Goal: Task Accomplishment & Management: Use online tool/utility

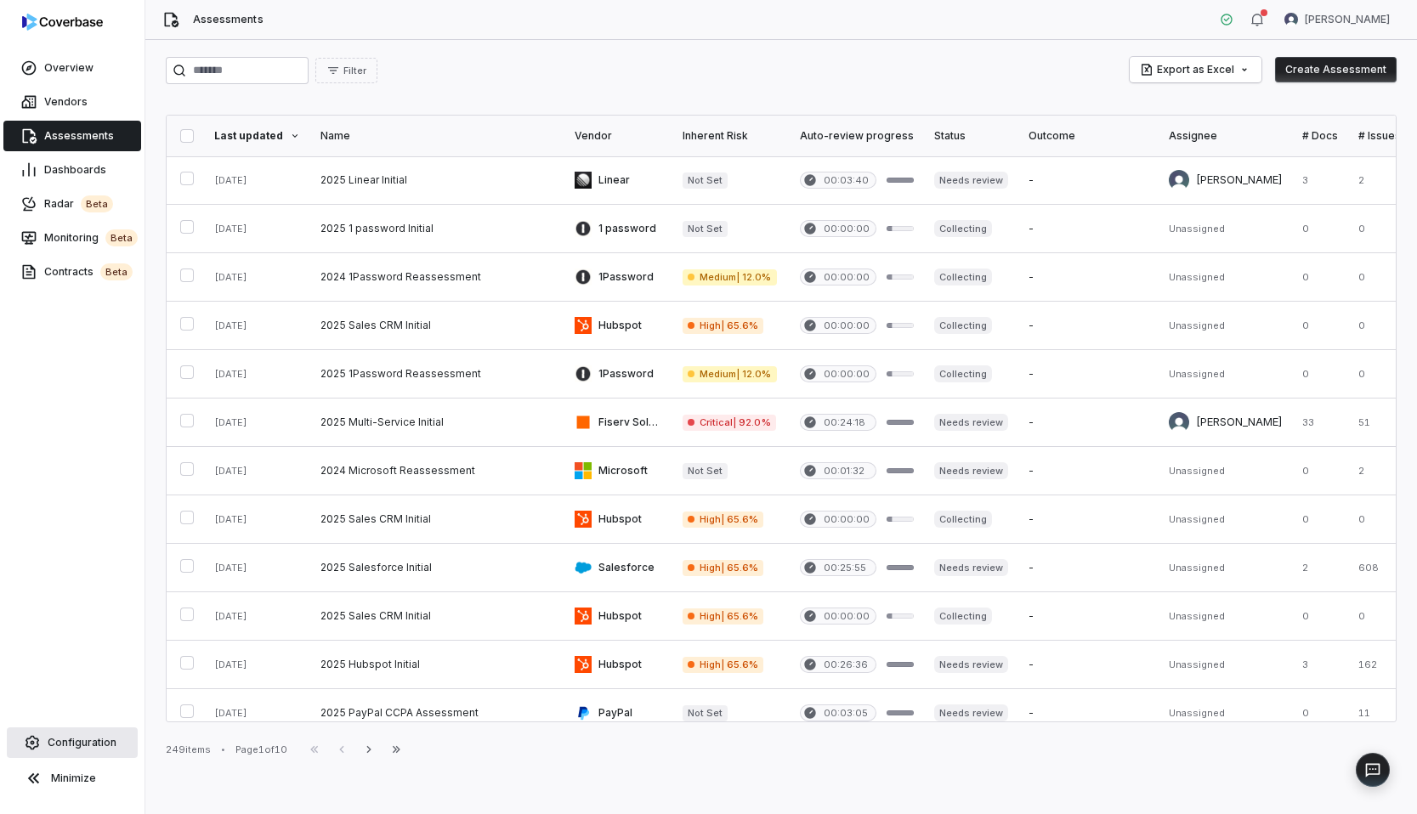
click at [77, 757] on link "Configuration" at bounding box center [72, 742] width 131 height 31
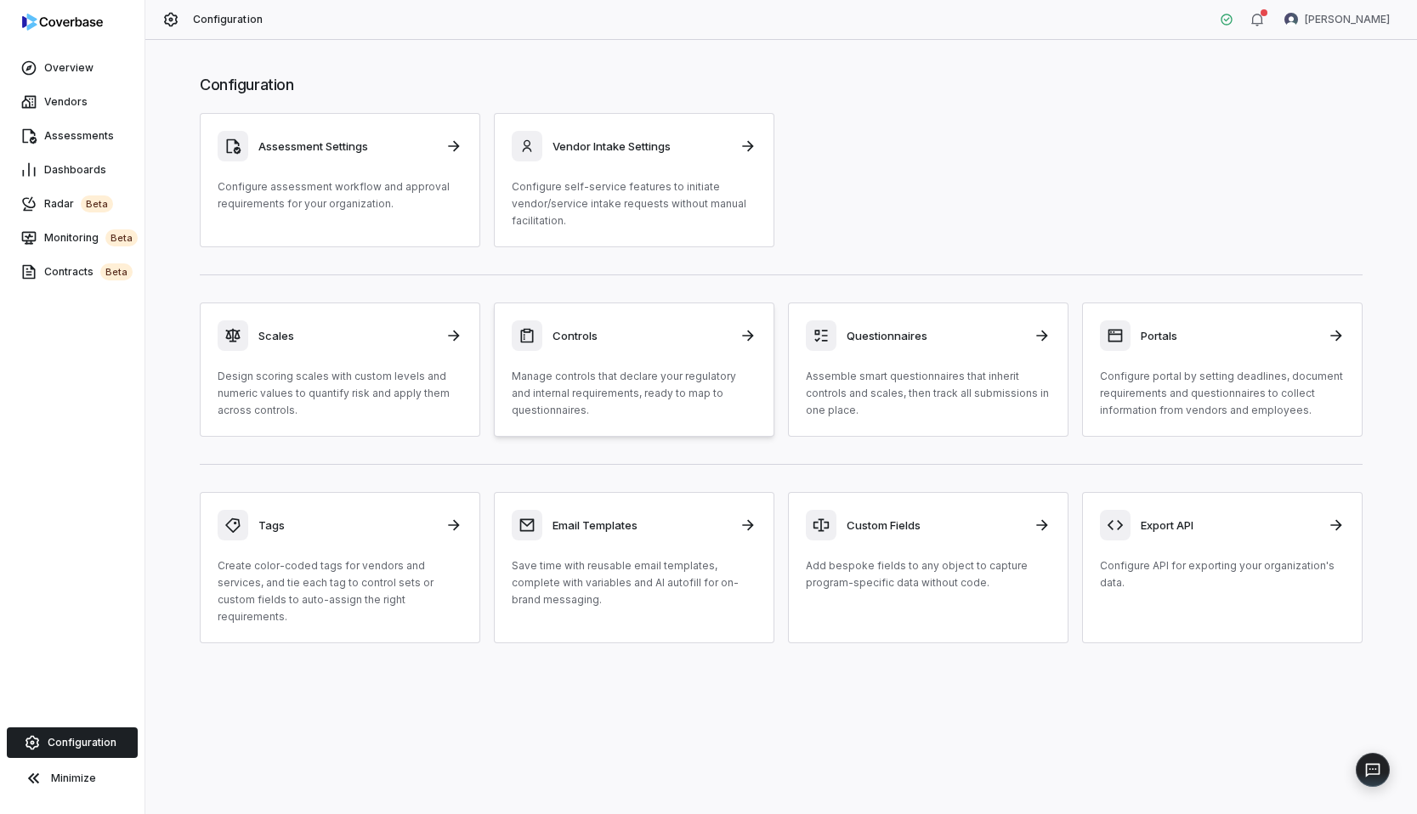
click at [607, 381] on p "Manage controls that declare your regulatory and internal requirements, ready t…" at bounding box center [634, 393] width 245 height 51
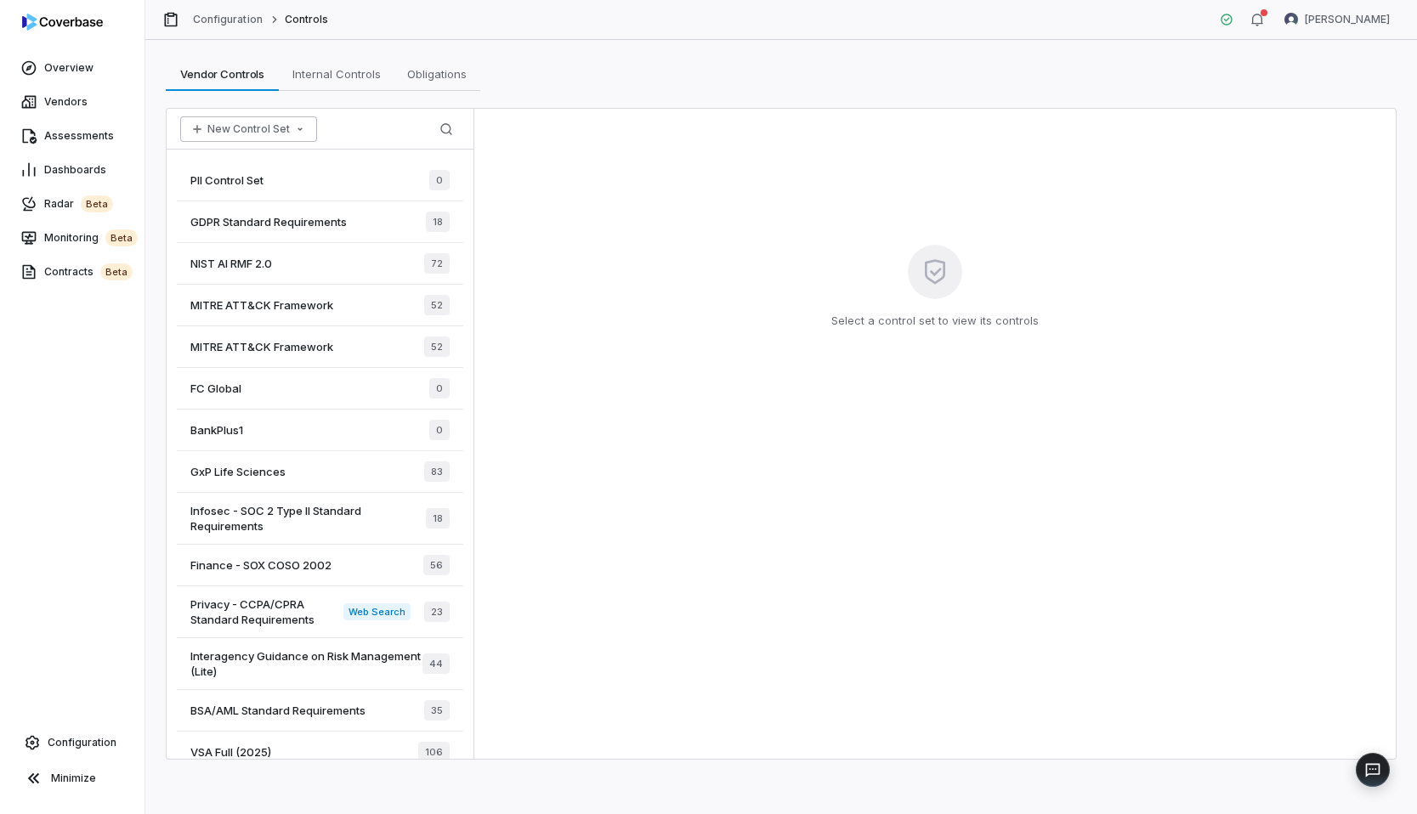
click at [259, 128] on button "New Control Set" at bounding box center [248, 128] width 137 height 25
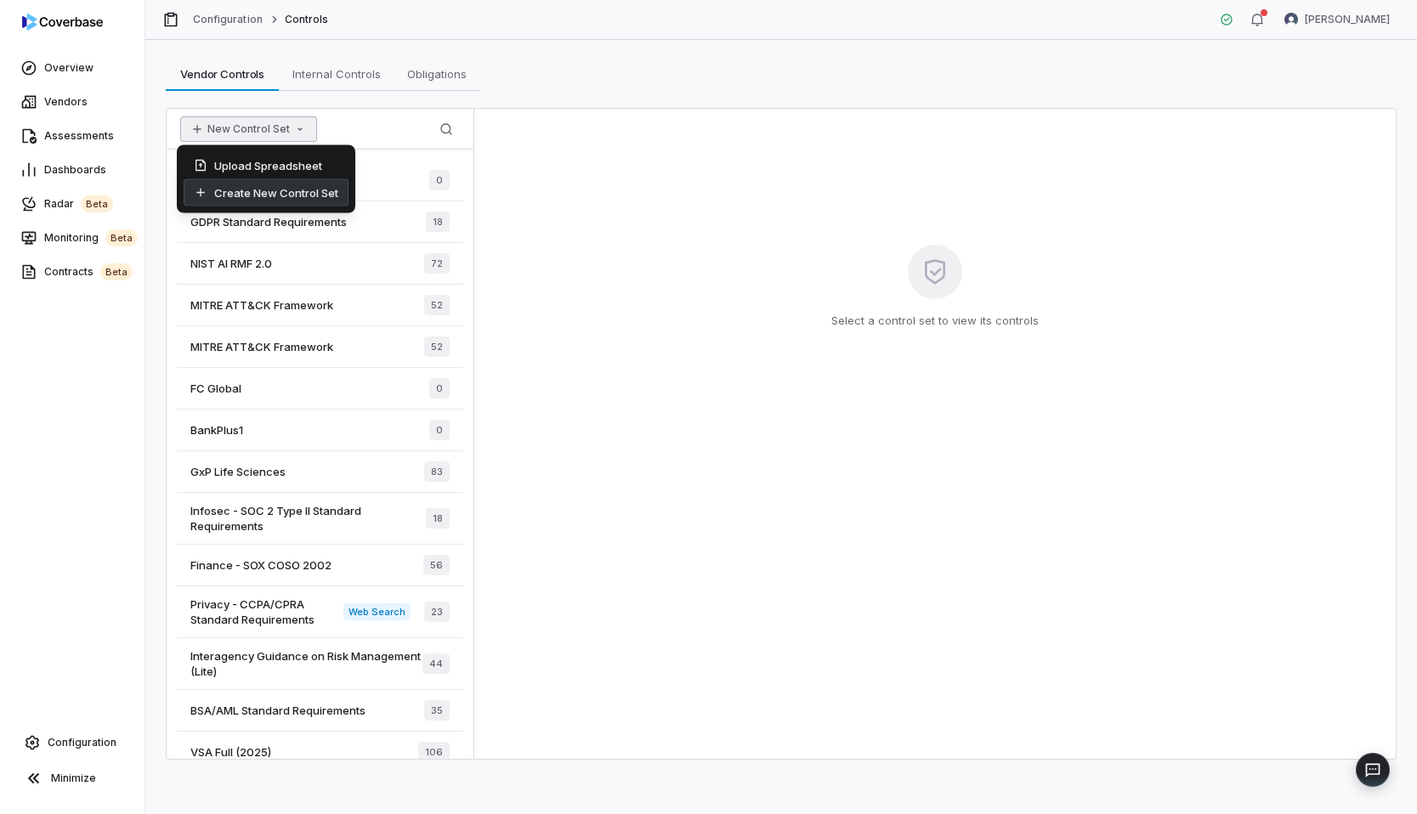
click at [266, 195] on div "Create New Control Set" at bounding box center [266, 192] width 165 height 27
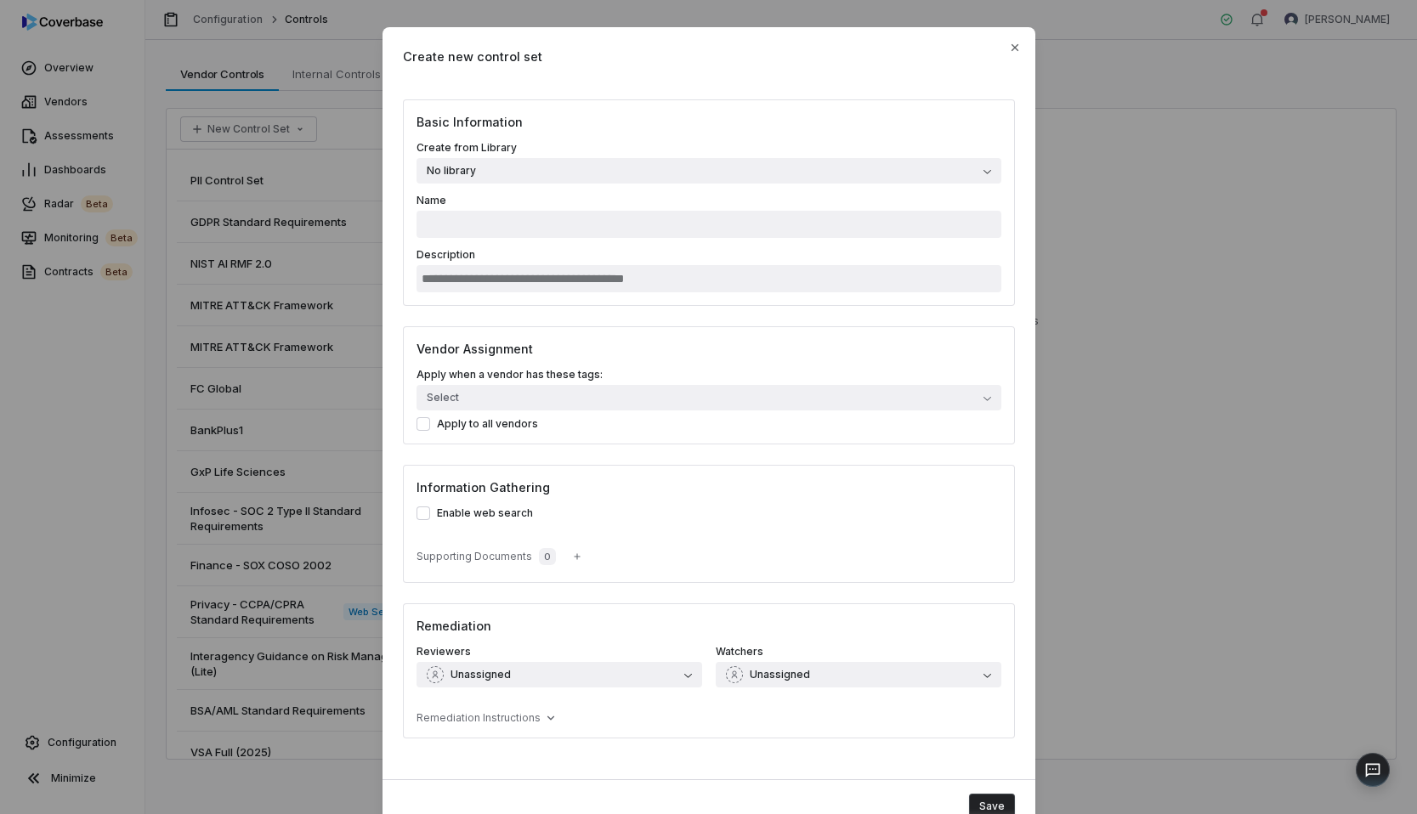
click at [533, 175] on button "No library" at bounding box center [708, 170] width 585 height 25
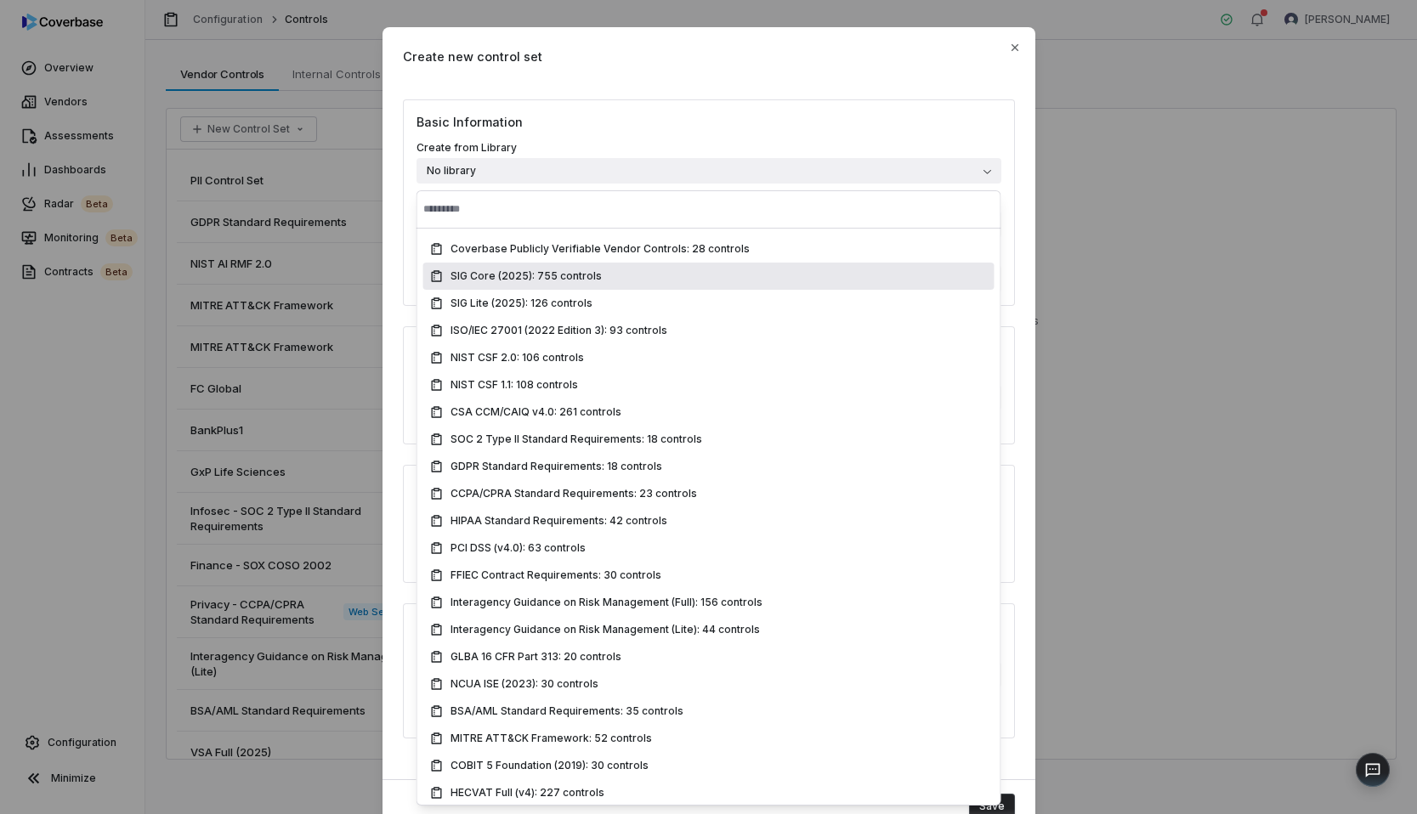
click at [514, 275] on span "SIG Core (2025): 755 controls" at bounding box center [525, 276] width 151 height 14
type input "**********"
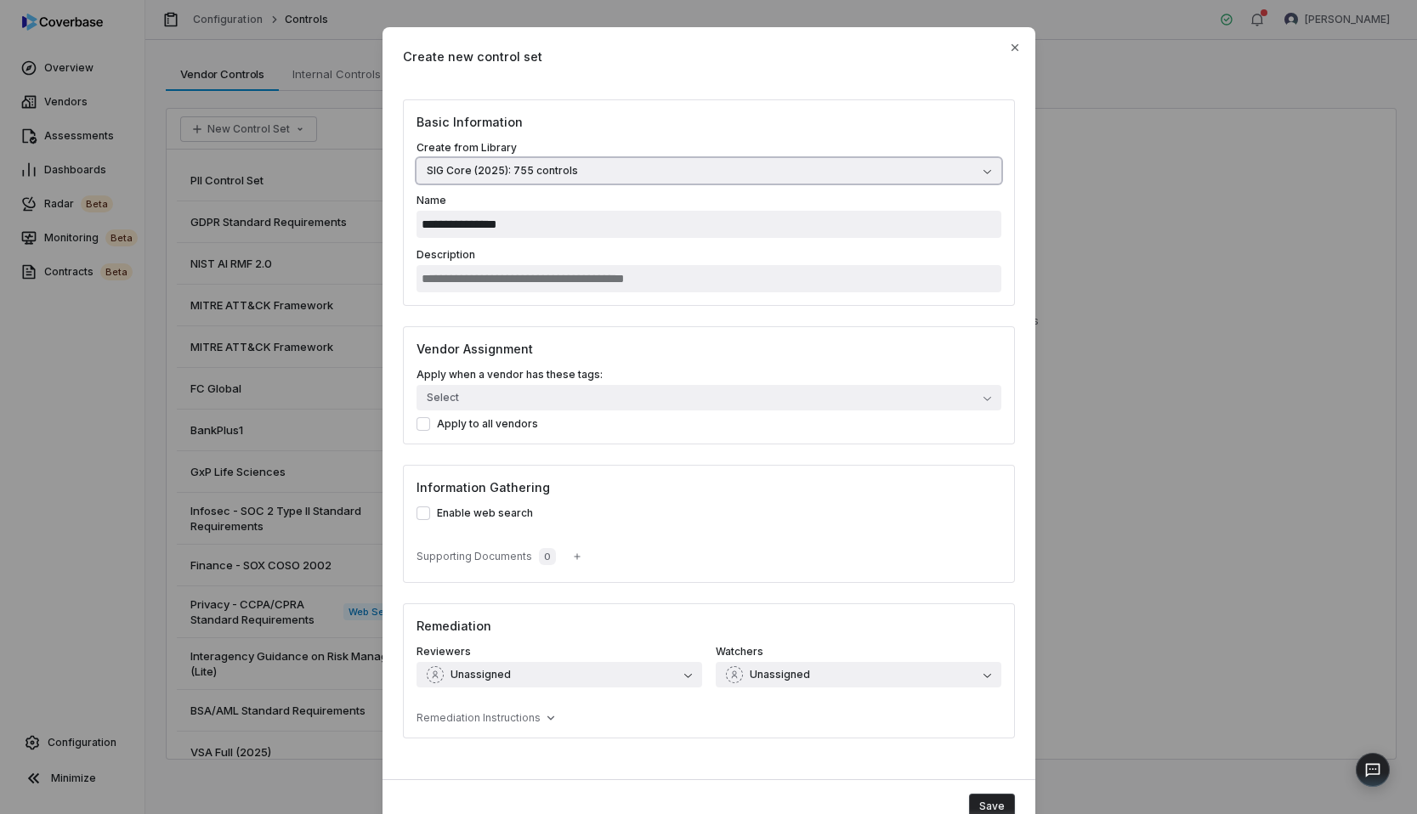
click at [558, 177] on span "SIG Core (2025): 755 controls" at bounding box center [502, 171] width 151 height 14
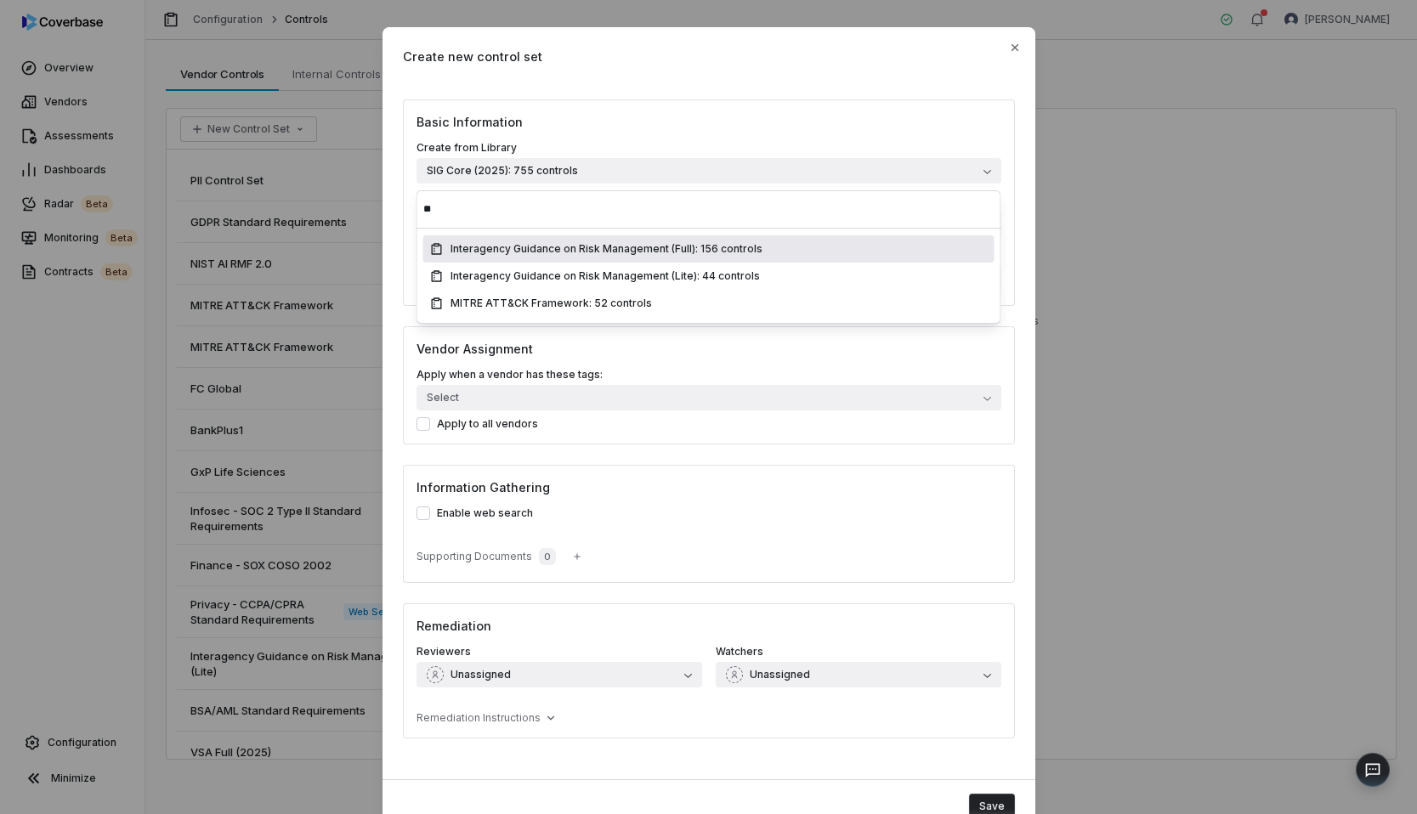
type input "*"
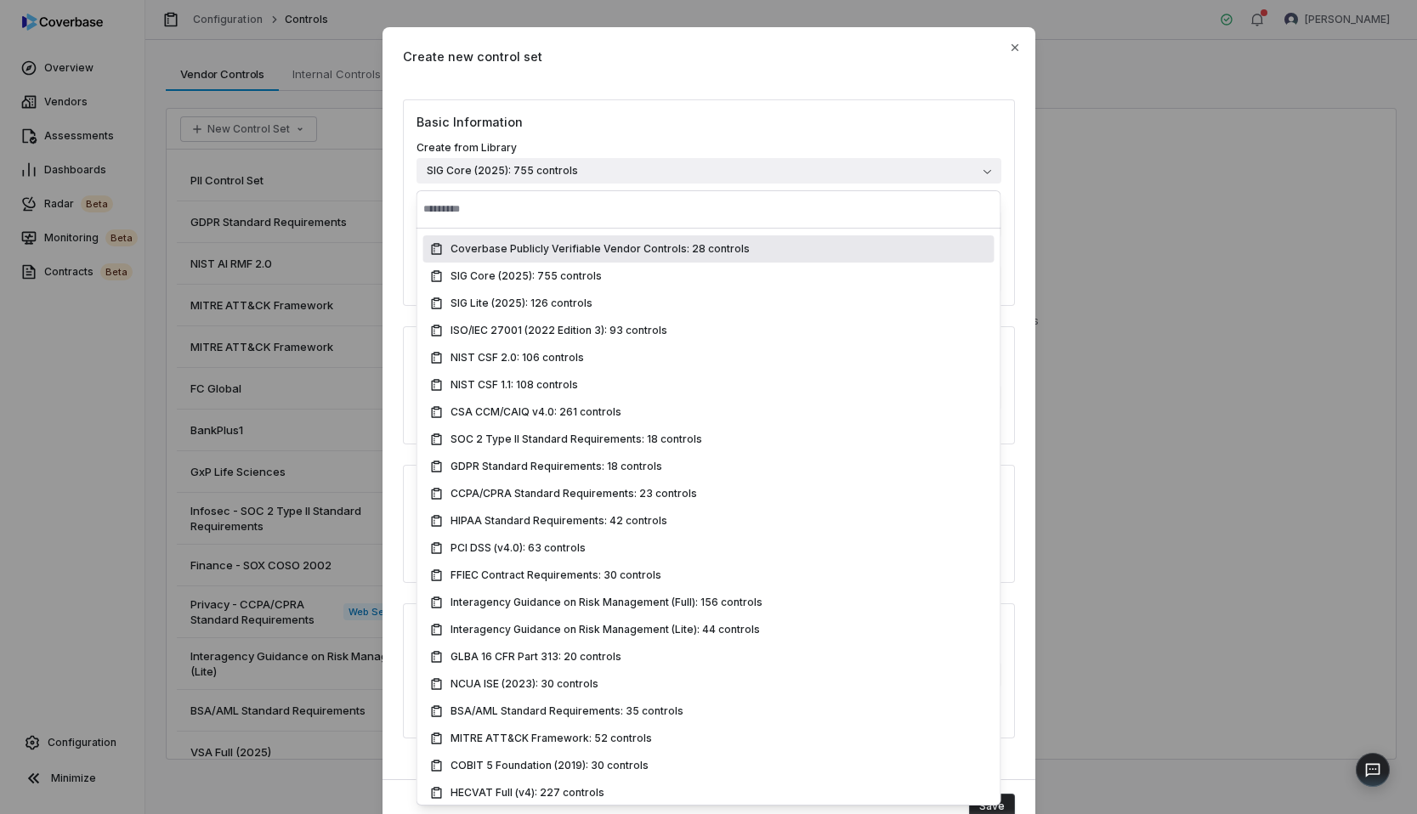
click at [724, 258] on div "Coverbase Publicly Verifiable Vendor Controls: 28 controls" at bounding box center [708, 248] width 571 height 27
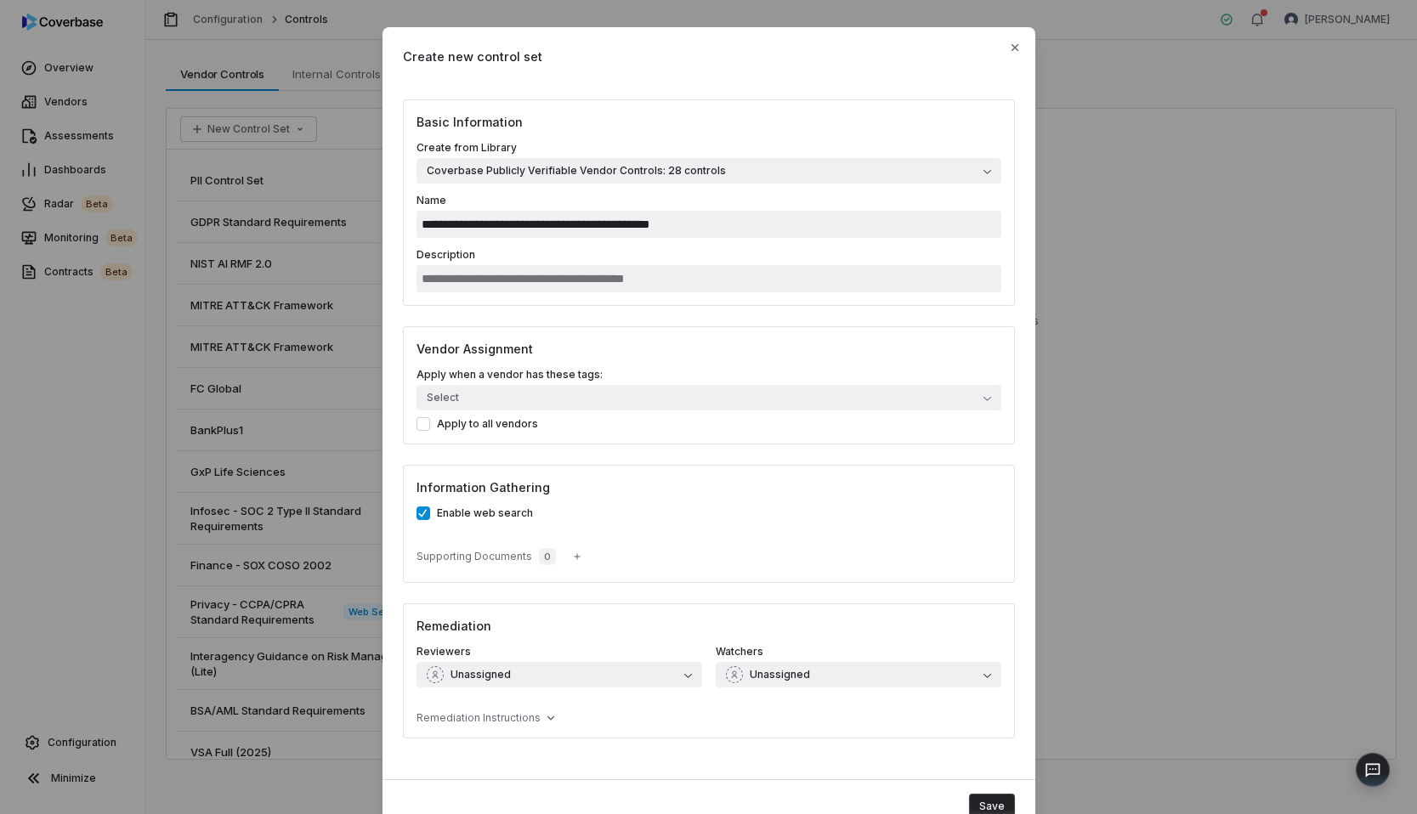
click at [449, 512] on label "Enable web search" at bounding box center [708, 514] width 585 height 14
click at [430, 512] on button "Enable web search" at bounding box center [423, 514] width 14 height 14
click at [577, 232] on input "**********" at bounding box center [708, 224] width 585 height 27
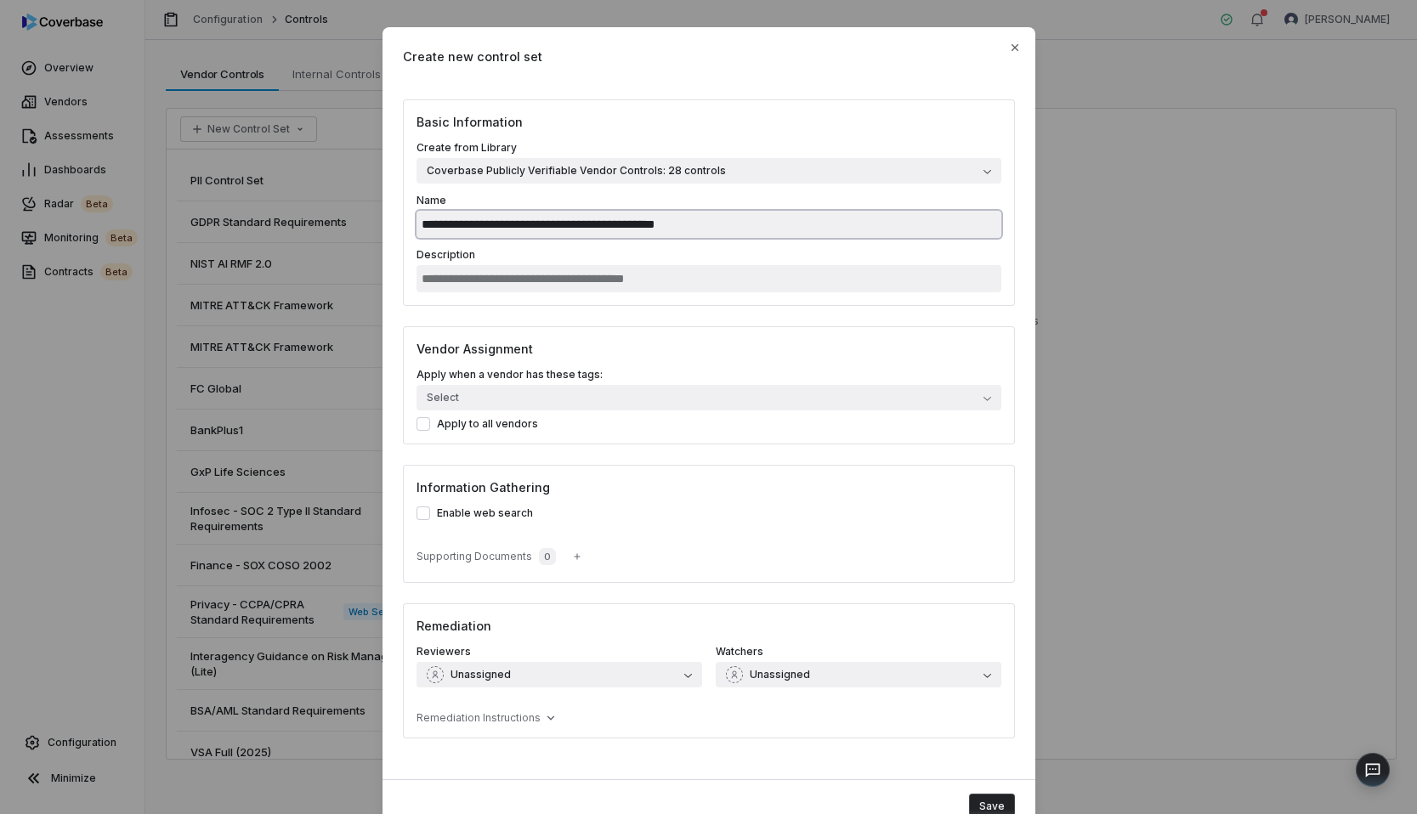
type input "**********"
click at [640, 305] on div "**********" at bounding box center [709, 202] width 612 height 207
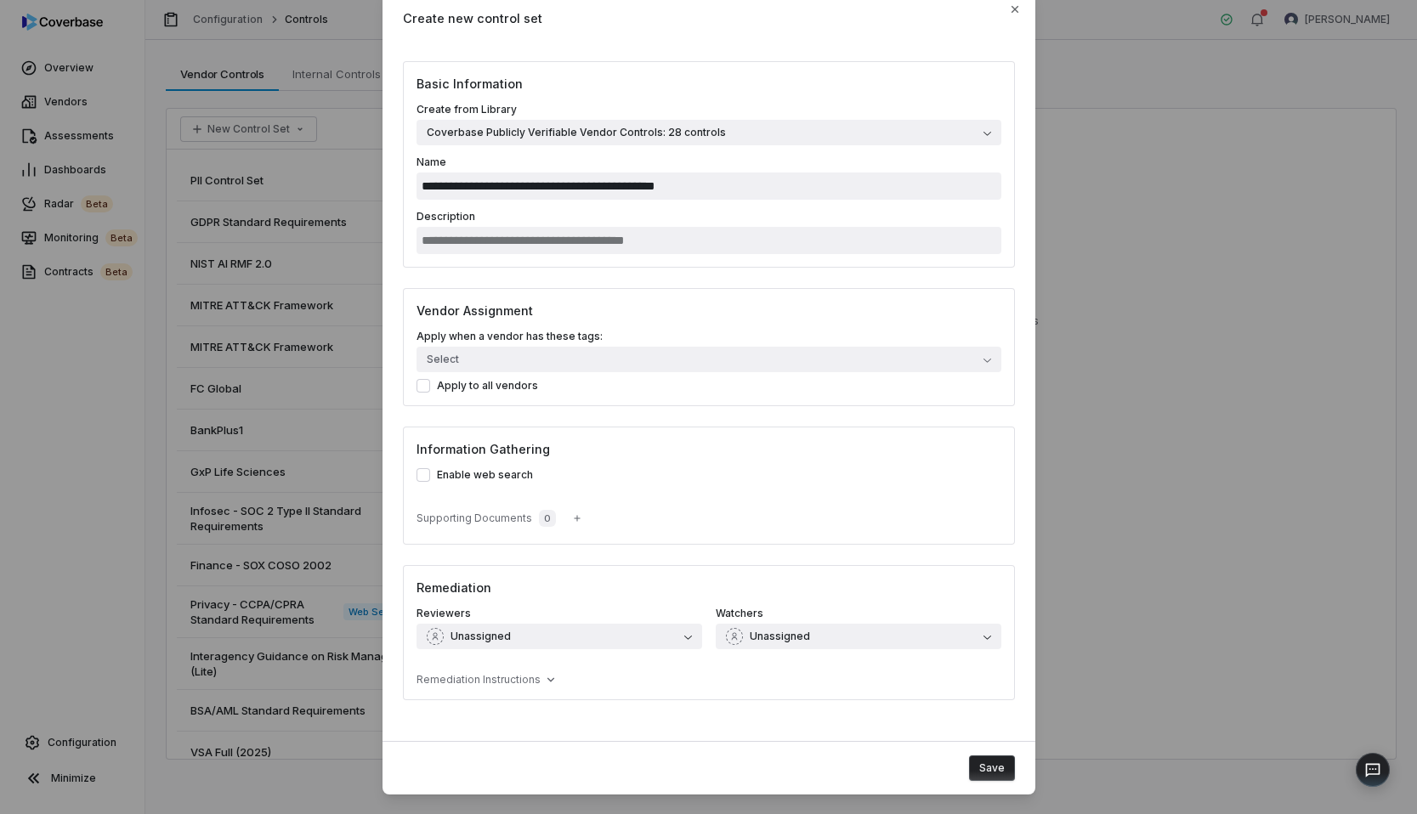
click at [989, 751] on div "Save" at bounding box center [708, 768] width 653 height 54
click at [1009, 774] on button "Save" at bounding box center [992, 768] width 46 height 25
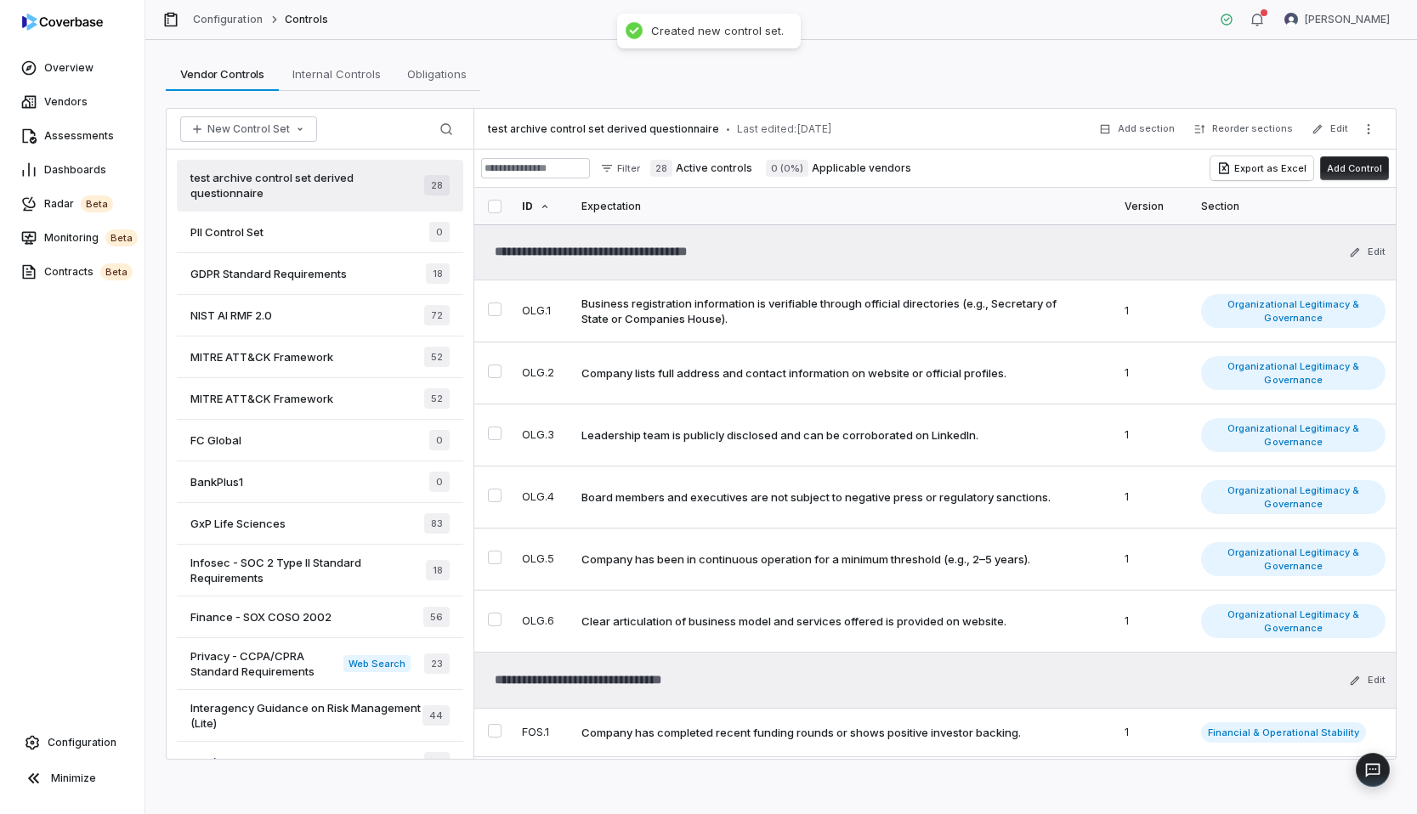
click at [1041, 63] on div "Vendor Controls Vendor Controls Internal Controls Internal Controls Obligations…" at bounding box center [781, 74] width 1231 height 34
click at [1000, 99] on div "Vendor Controls Vendor Controls Internal Controls Internal Controls Obligations…" at bounding box center [780, 427] width 1271 height 774
click at [337, 164] on div "test archive control set derived questionnaire 28" at bounding box center [320, 186] width 286 height 52
click at [1363, 125] on icon "More actions" at bounding box center [1368, 129] width 14 height 14
click at [1279, 158] on div "Create Questionnaire from Control Set" at bounding box center [1254, 165] width 243 height 27
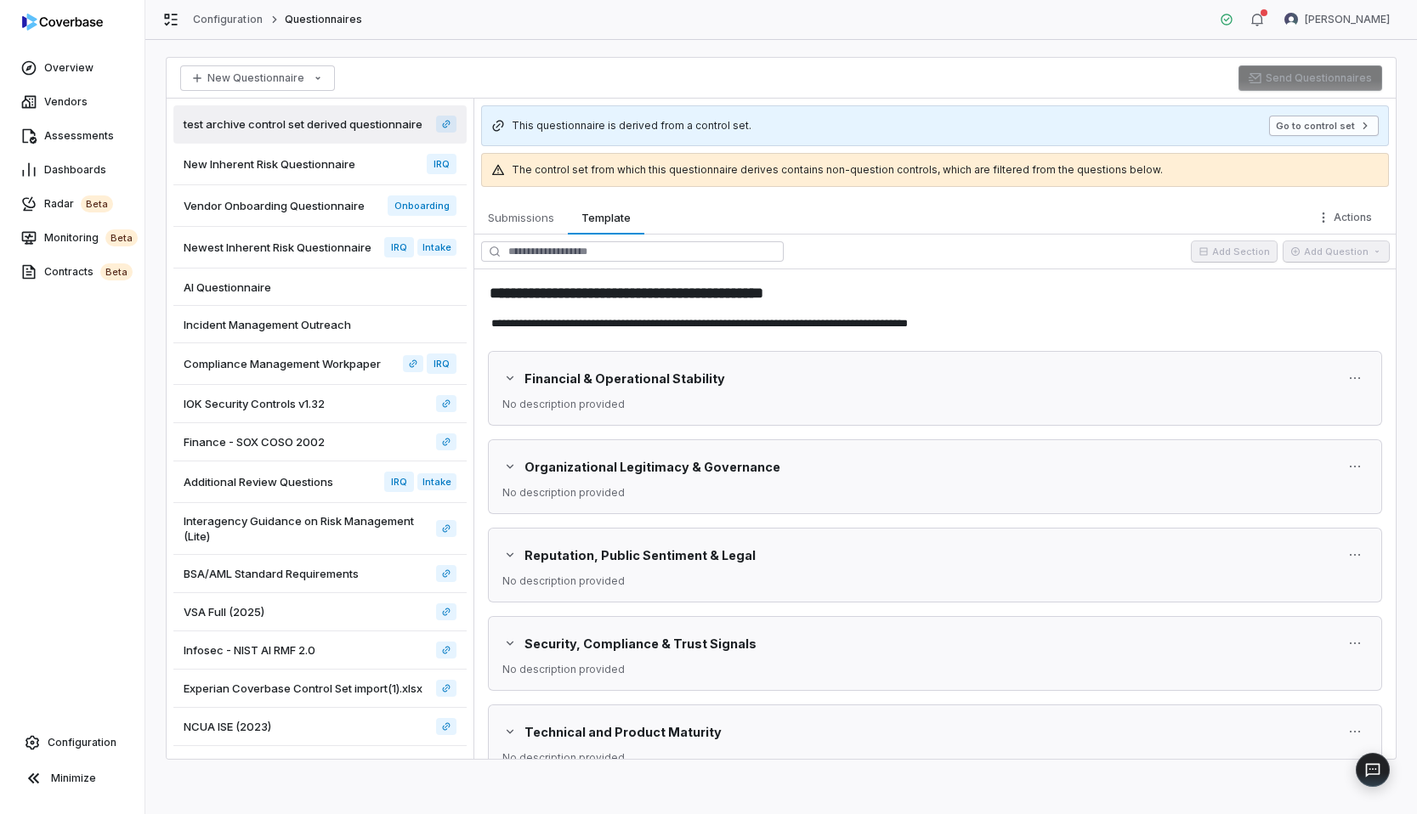
click at [1327, 129] on button "Go to control set" at bounding box center [1324, 126] width 110 height 20
type textarea "*"
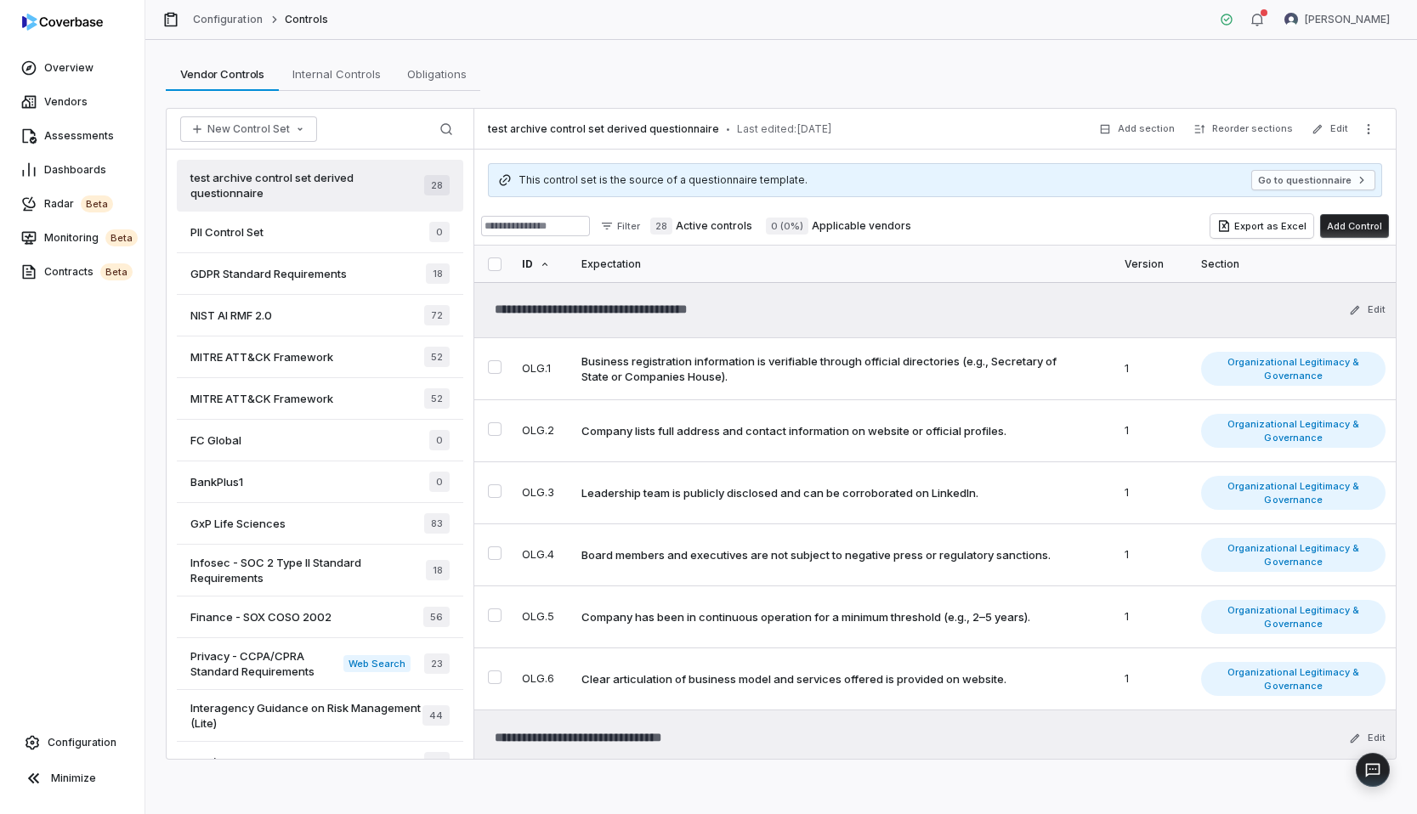
click at [1384, 135] on div "test archive control set derived questionnaire • Last edited: Oct 15, 2025 Add …" at bounding box center [934, 129] width 921 height 41
click at [1373, 130] on icon "More actions" at bounding box center [1368, 129] width 14 height 14
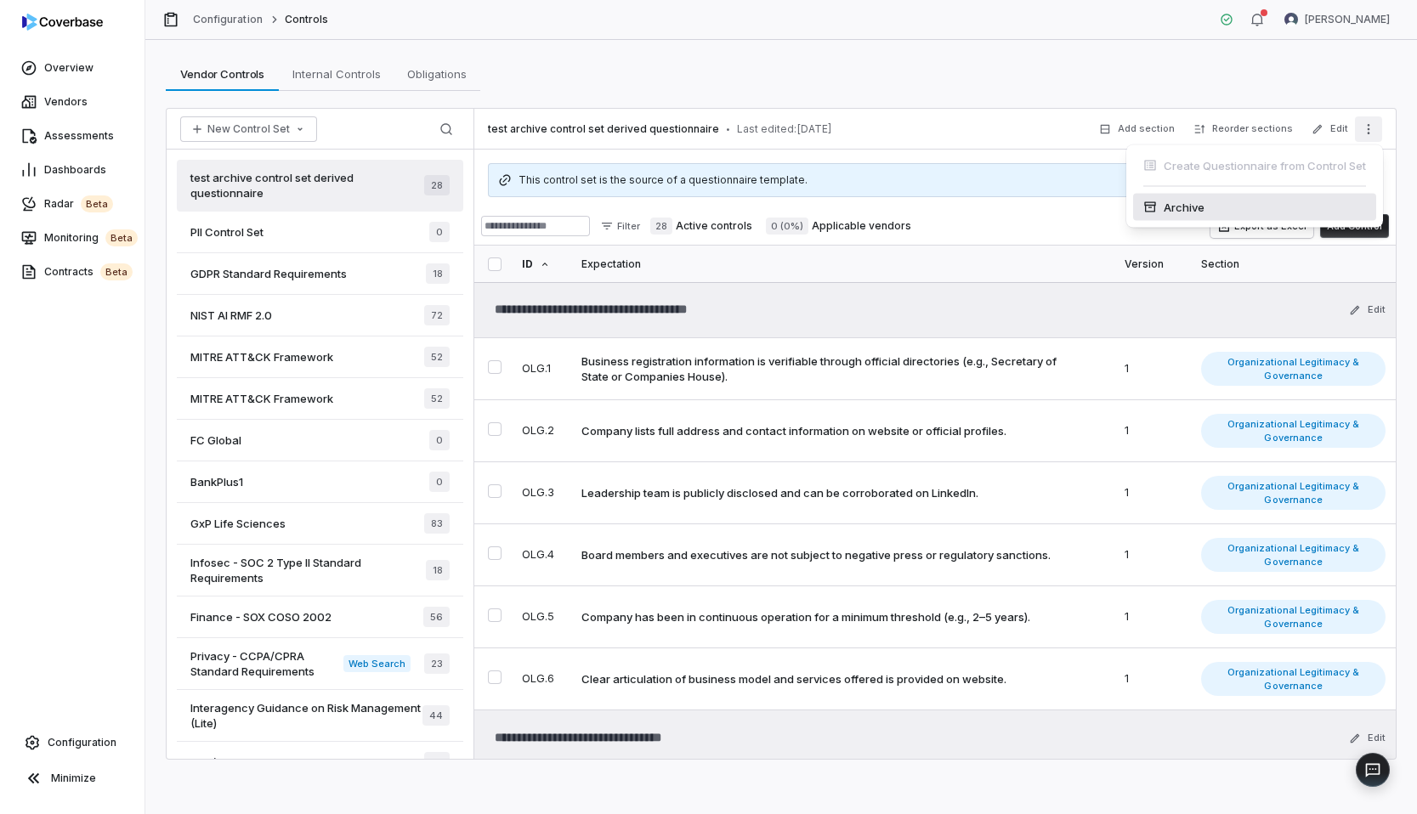
click at [1280, 209] on div "Archive" at bounding box center [1254, 207] width 243 height 27
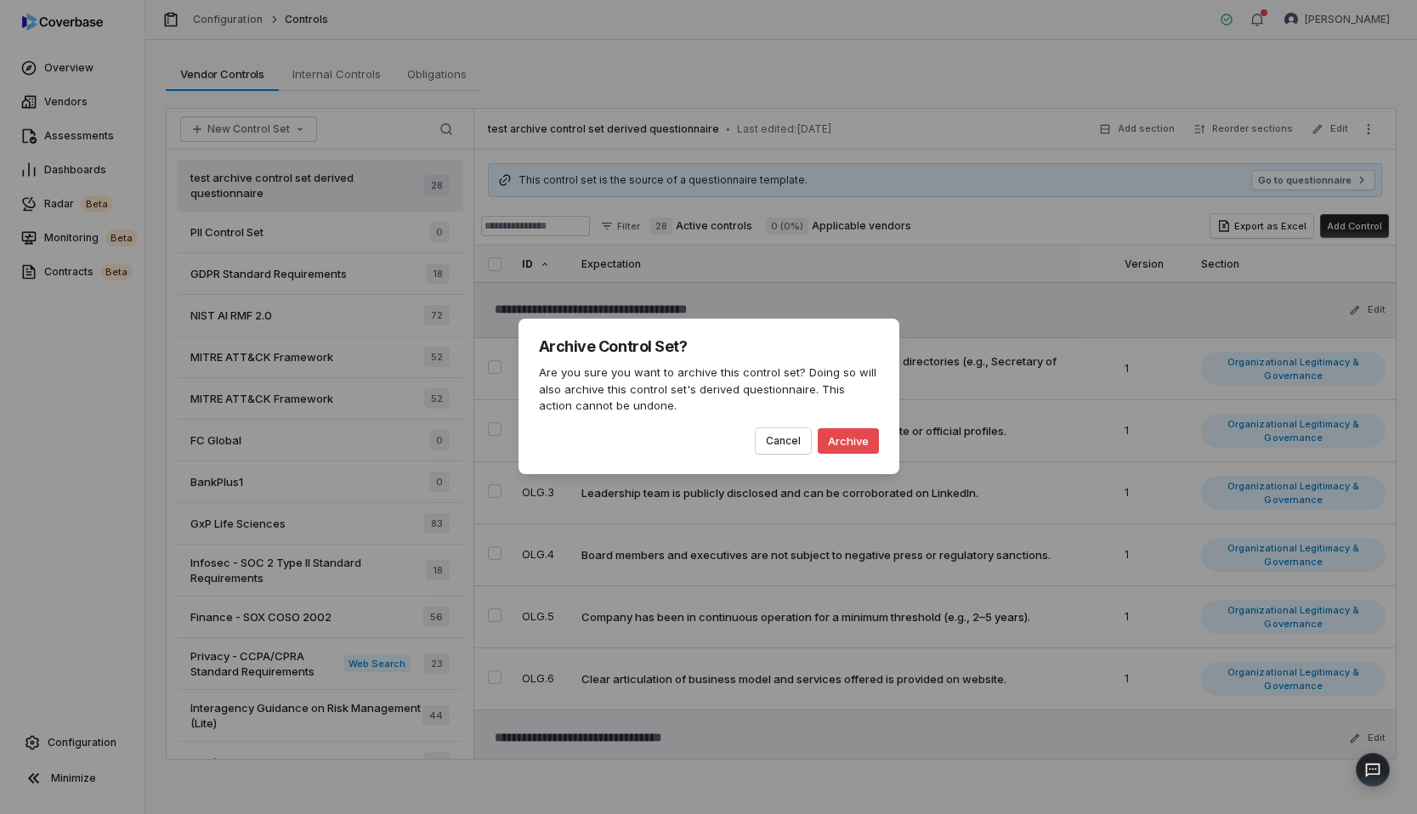
click at [779, 426] on div "Cancel Archive" at bounding box center [709, 434] width 340 height 39
click at [779, 442] on button "Cancel" at bounding box center [783, 440] width 55 height 25
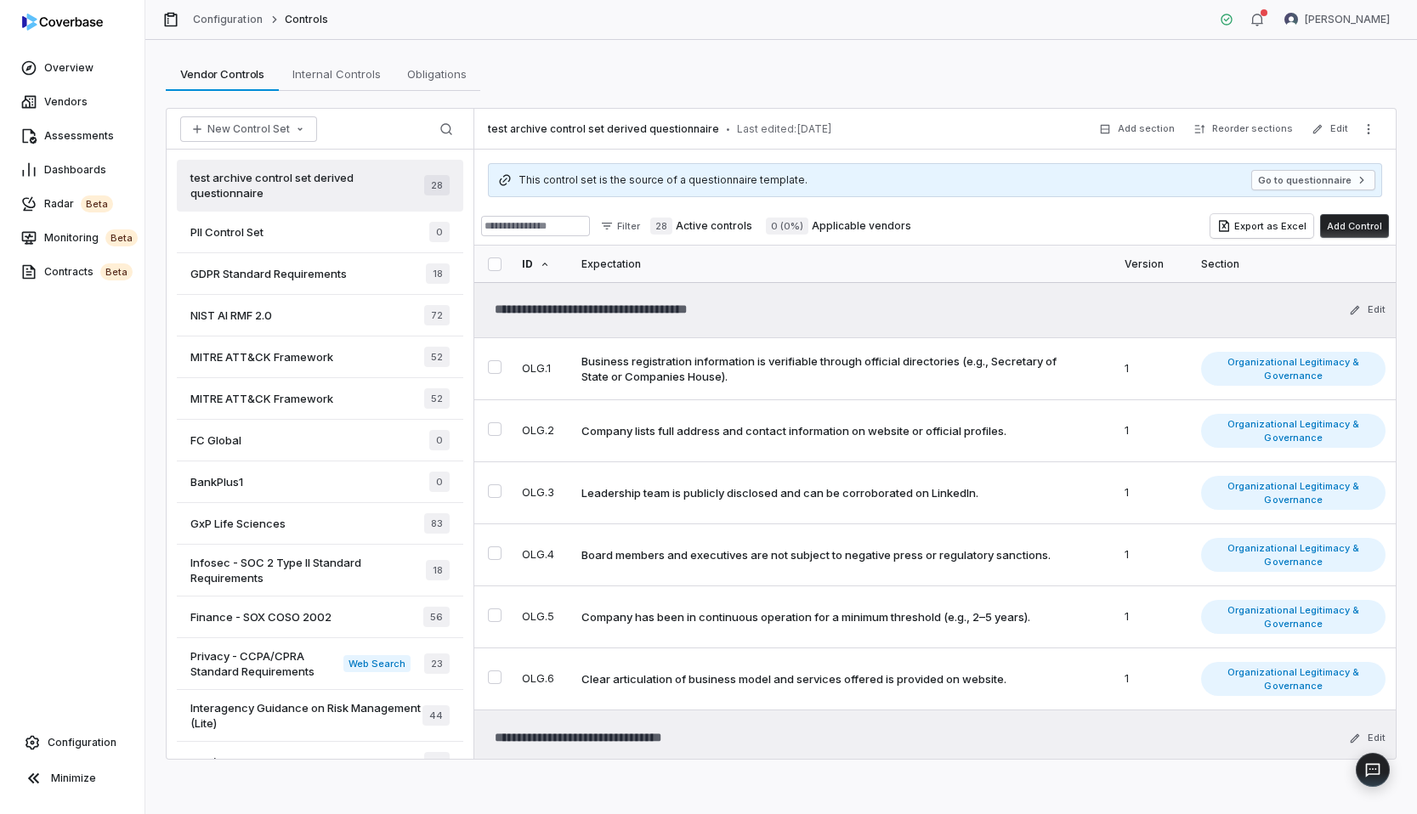
click at [1199, 74] on div "Vendor Controls Vendor Controls Internal Controls Internal Controls Obligations…" at bounding box center [781, 74] width 1231 height 34
click at [1362, 131] on icon "More actions" at bounding box center [1368, 129] width 14 height 14
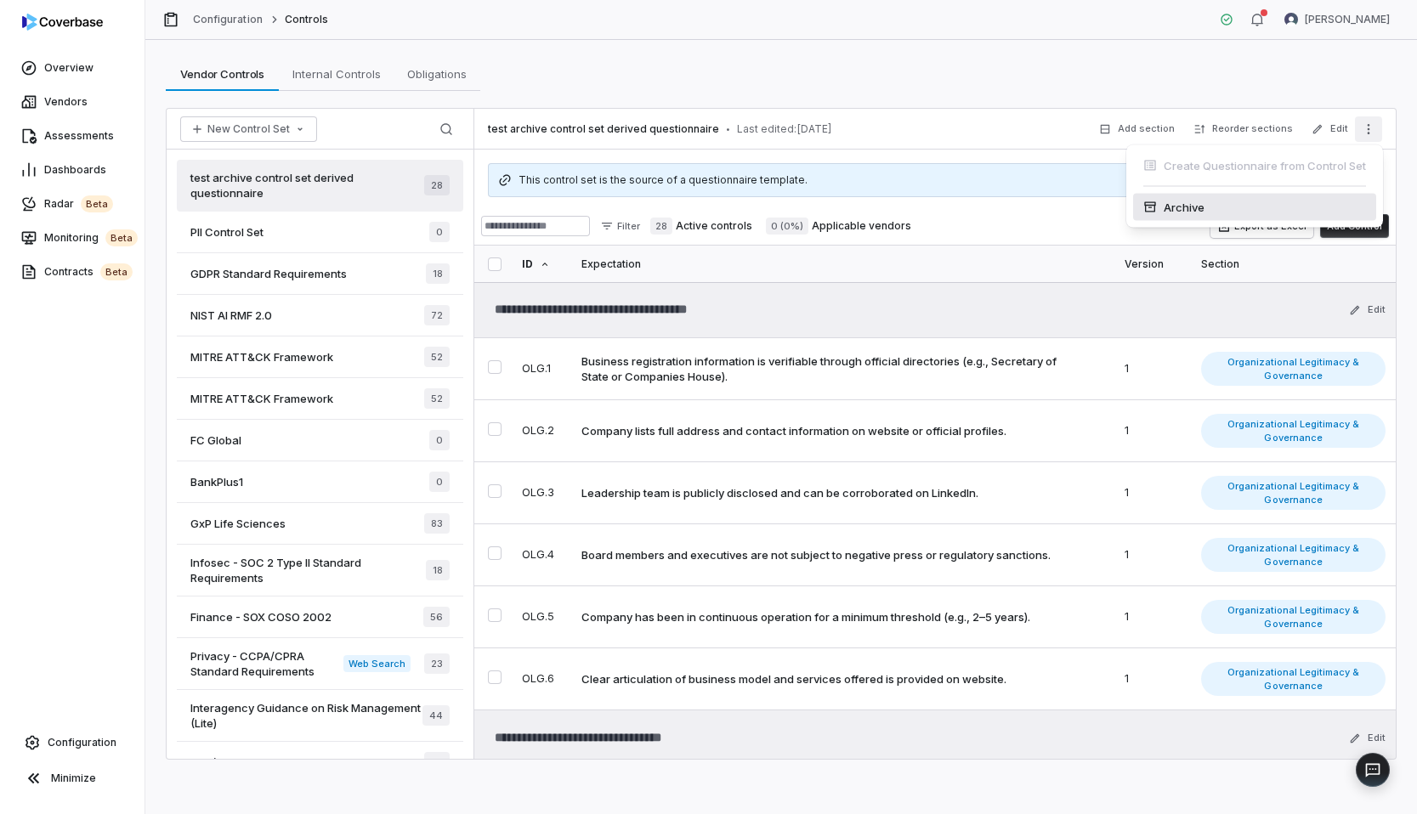
click at [1240, 212] on div "Archive" at bounding box center [1254, 207] width 243 height 27
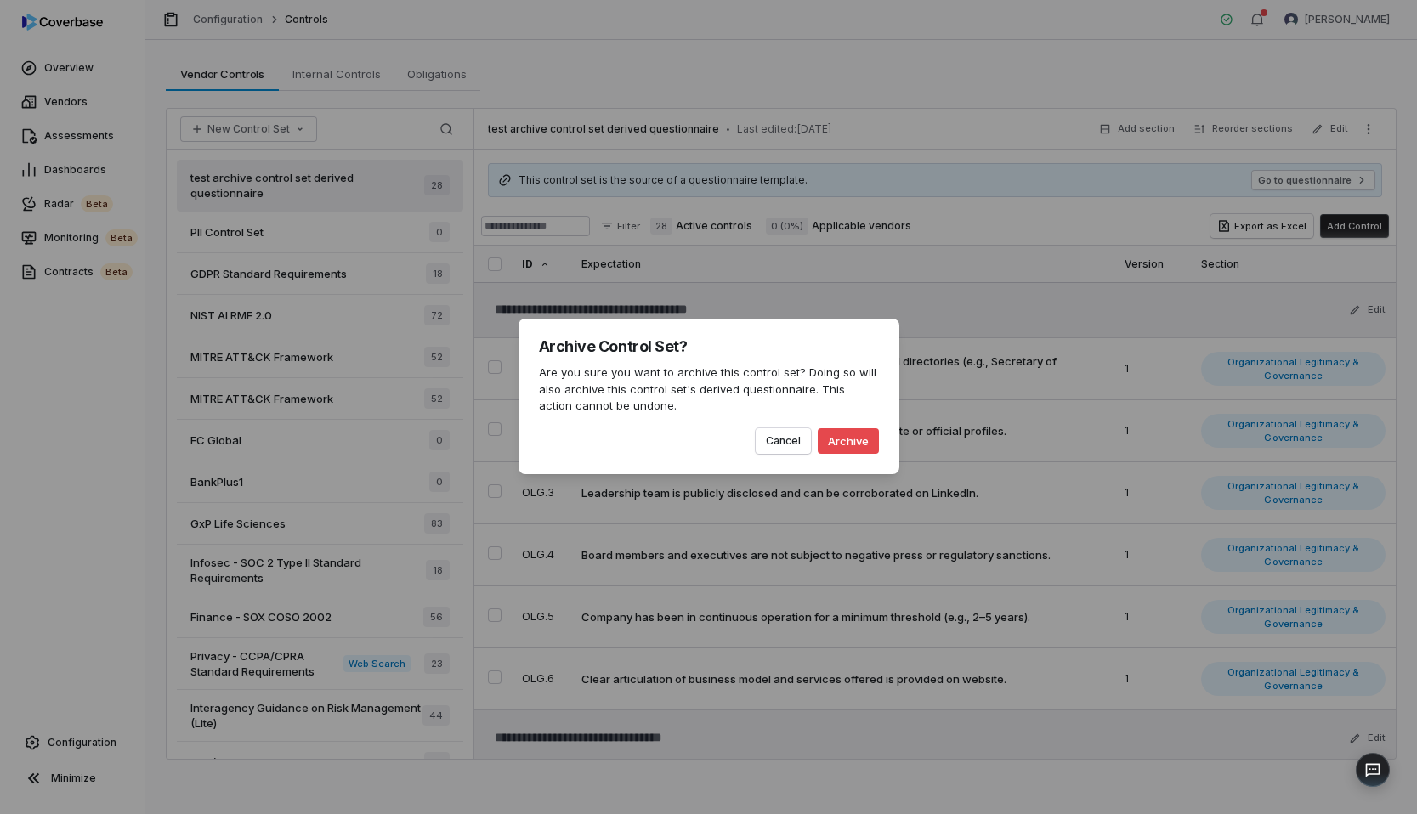
click at [852, 442] on button "Archive" at bounding box center [848, 440] width 61 height 25
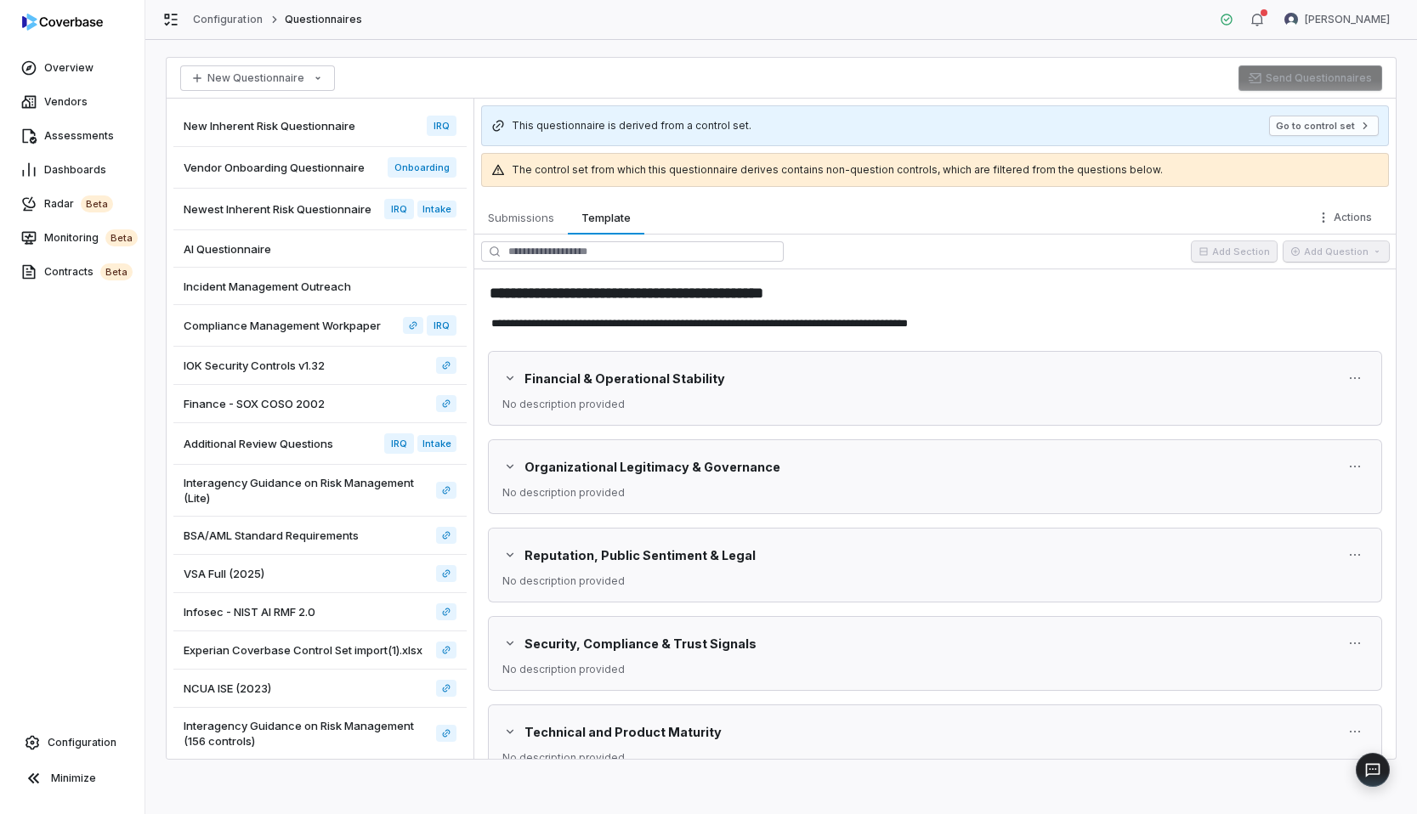
type textarea "*"
